Goal: Task Accomplishment & Management: Manage account settings

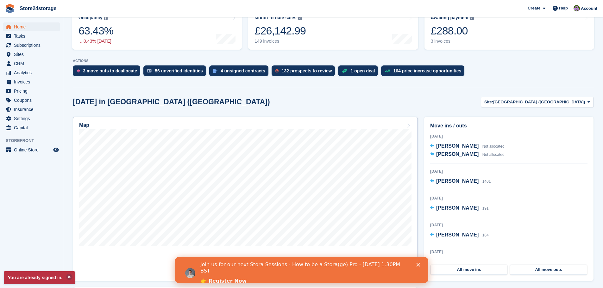
scroll to position [95, 0]
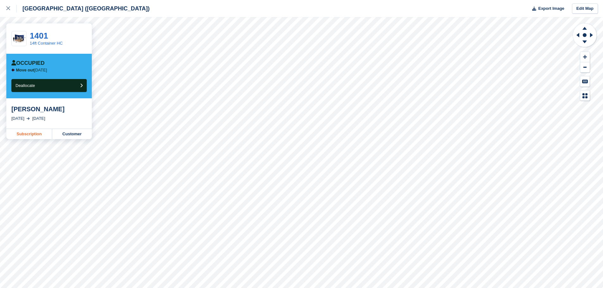
click at [25, 132] on link "Subscription" at bounding box center [29, 134] width 46 height 10
